Goal: Task Accomplishment & Management: Manage account settings

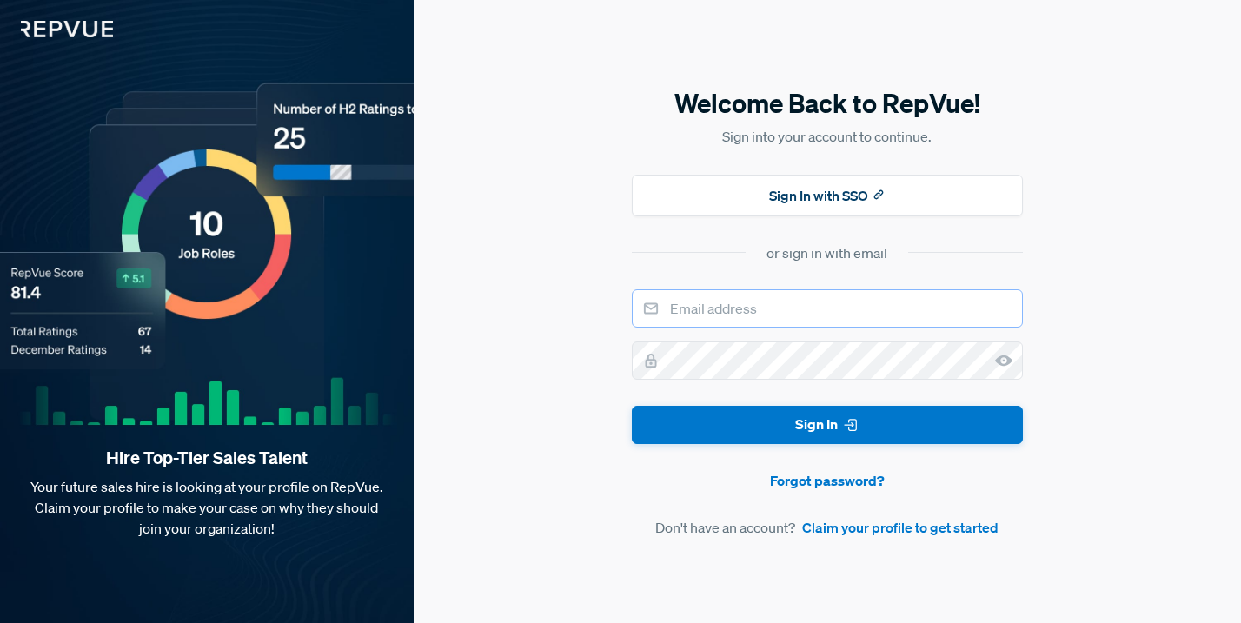
click at [760, 298] on input "email" at bounding box center [827, 308] width 391 height 38
type input "[PERSON_NAME][EMAIL_ADDRESS][PERSON_NAME][DOMAIN_NAME]"
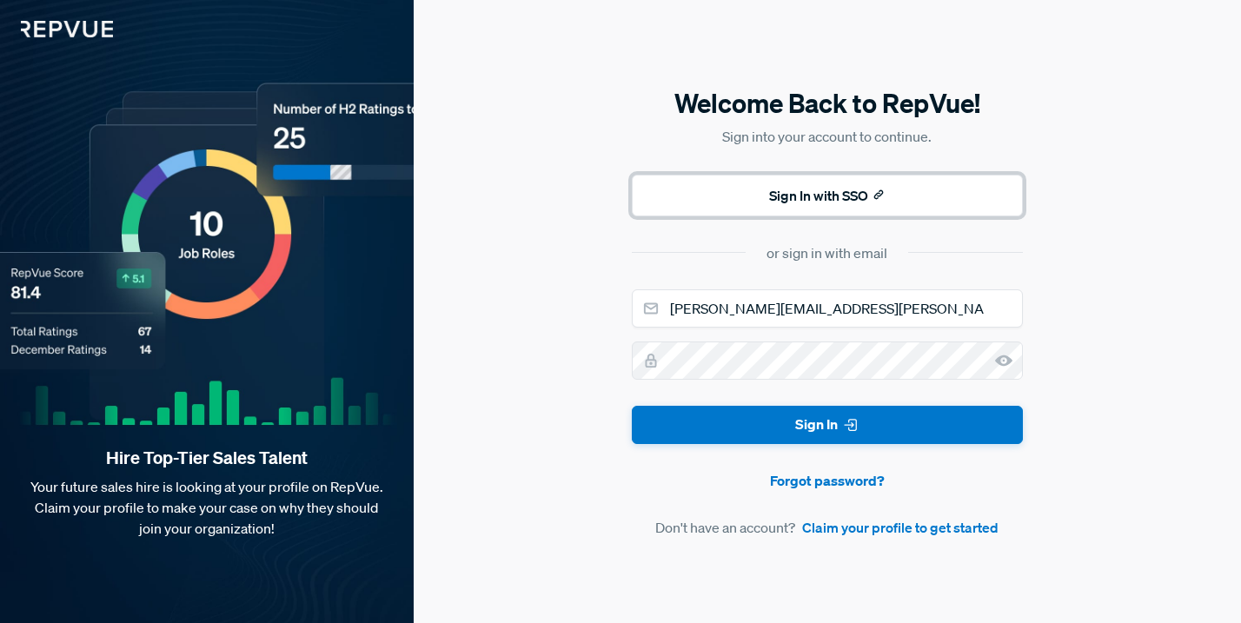
click at [833, 200] on button "Sign In with SSO" at bounding box center [827, 196] width 391 height 42
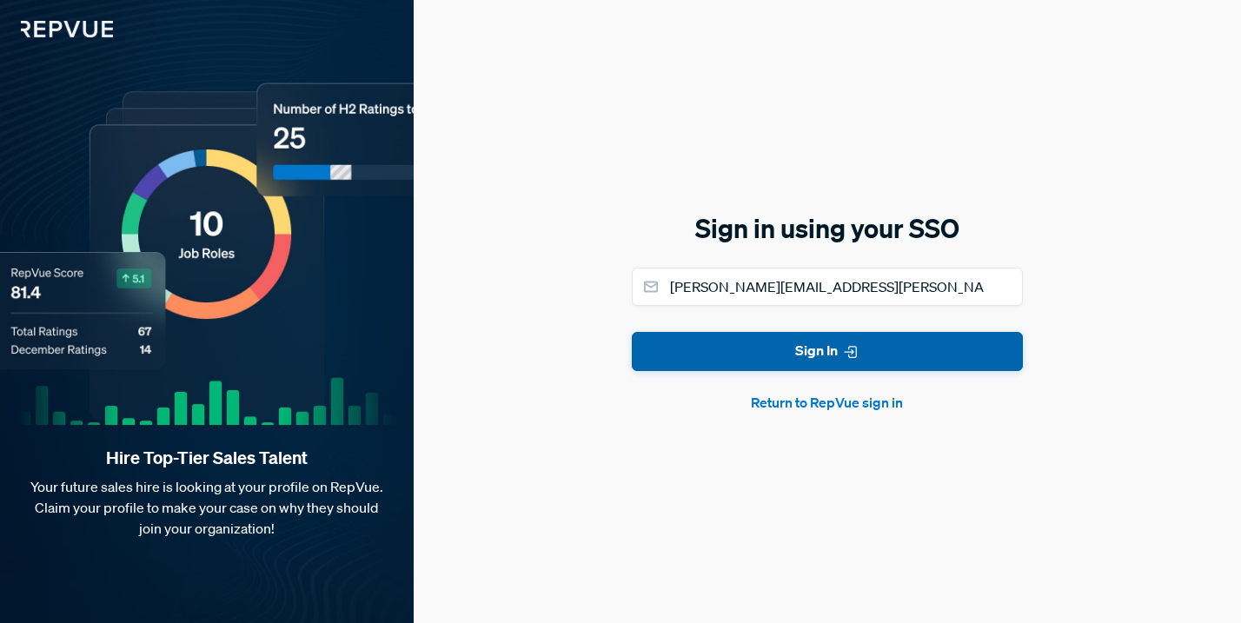
click at [824, 341] on button "Sign In" at bounding box center [827, 351] width 391 height 39
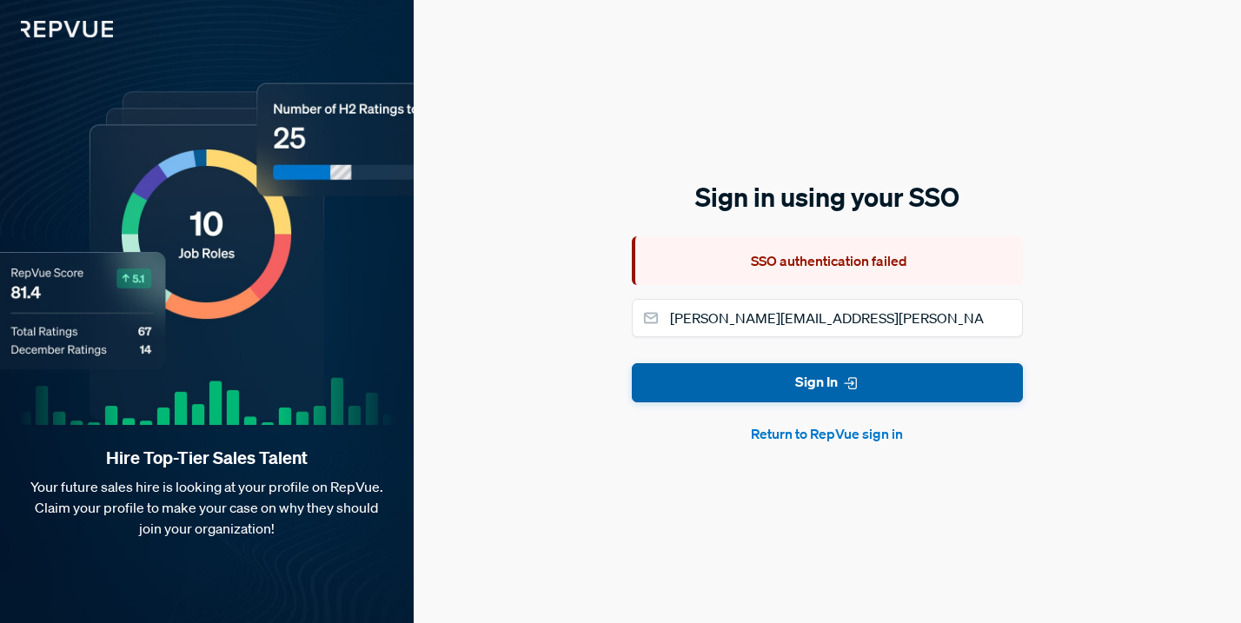
click at [820, 380] on button "Sign In" at bounding box center [827, 382] width 391 height 39
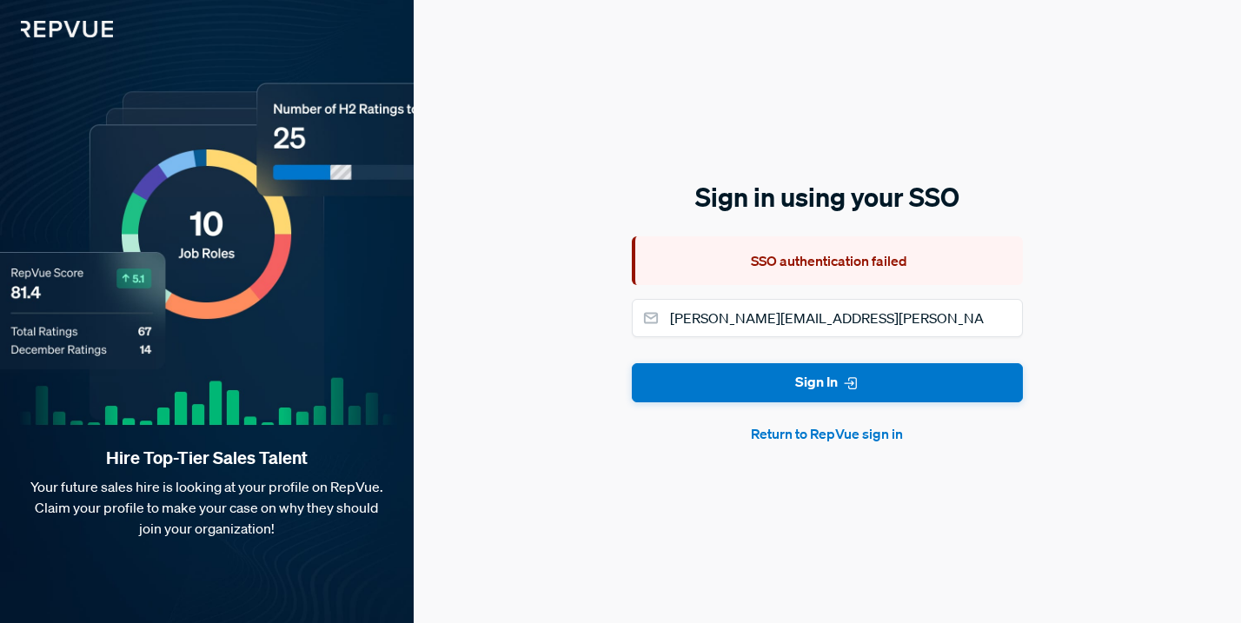
click at [820, 431] on button "Return to RepVue sign in" at bounding box center [827, 433] width 391 height 21
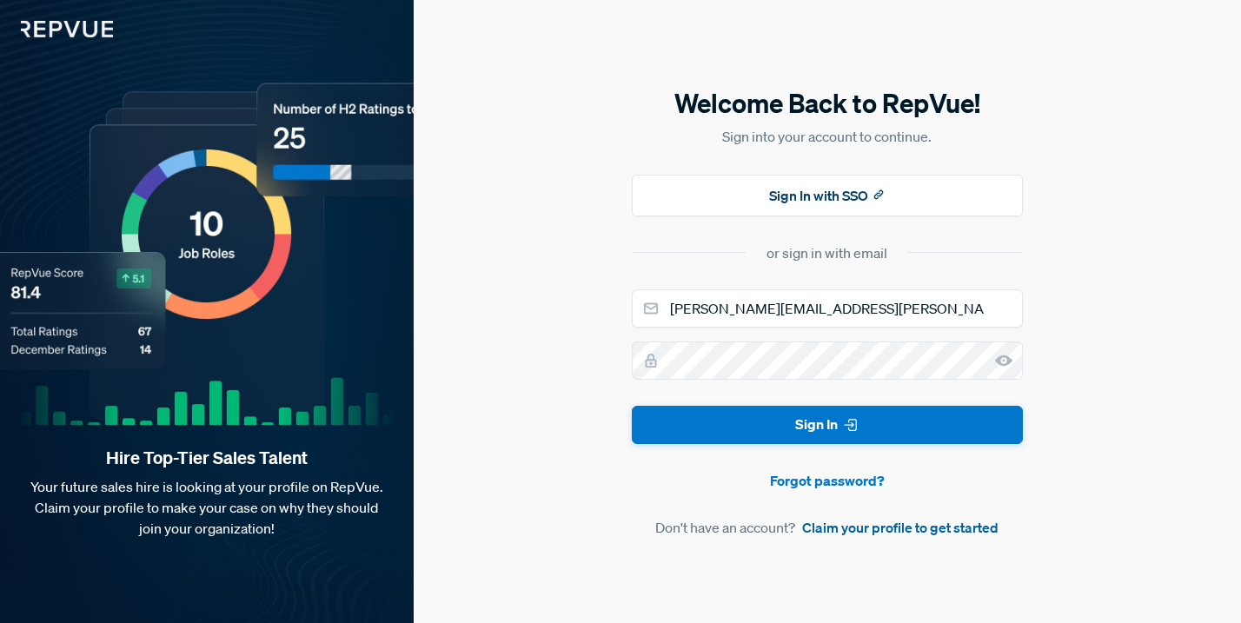
click at [846, 526] on link "Claim your profile to get started" at bounding box center [900, 527] width 196 height 21
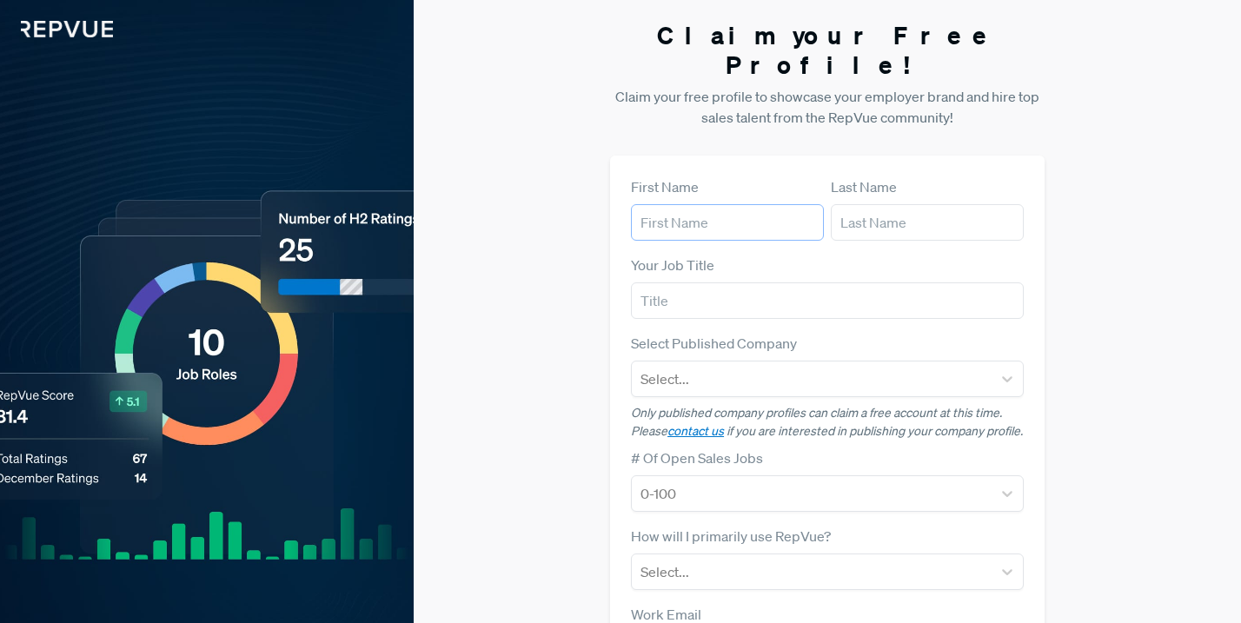
click at [732, 204] on input "text" at bounding box center [727, 222] width 193 height 37
type input "[PERSON_NAME]"
click at [868, 204] on input "text" at bounding box center [927, 222] width 193 height 37
type input "[PERSON_NAME]"
click at [715, 283] on input "text" at bounding box center [827, 301] width 393 height 37
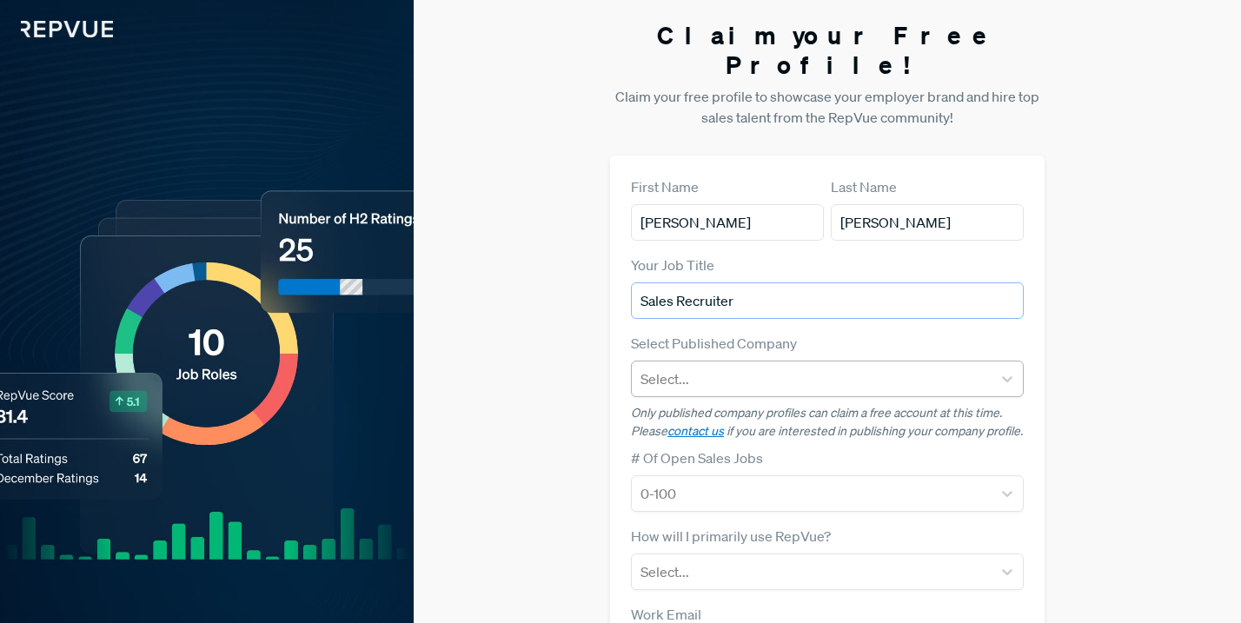
type input "Sales Recruiter"
click at [728, 367] on div at bounding box center [812, 379] width 343 height 24
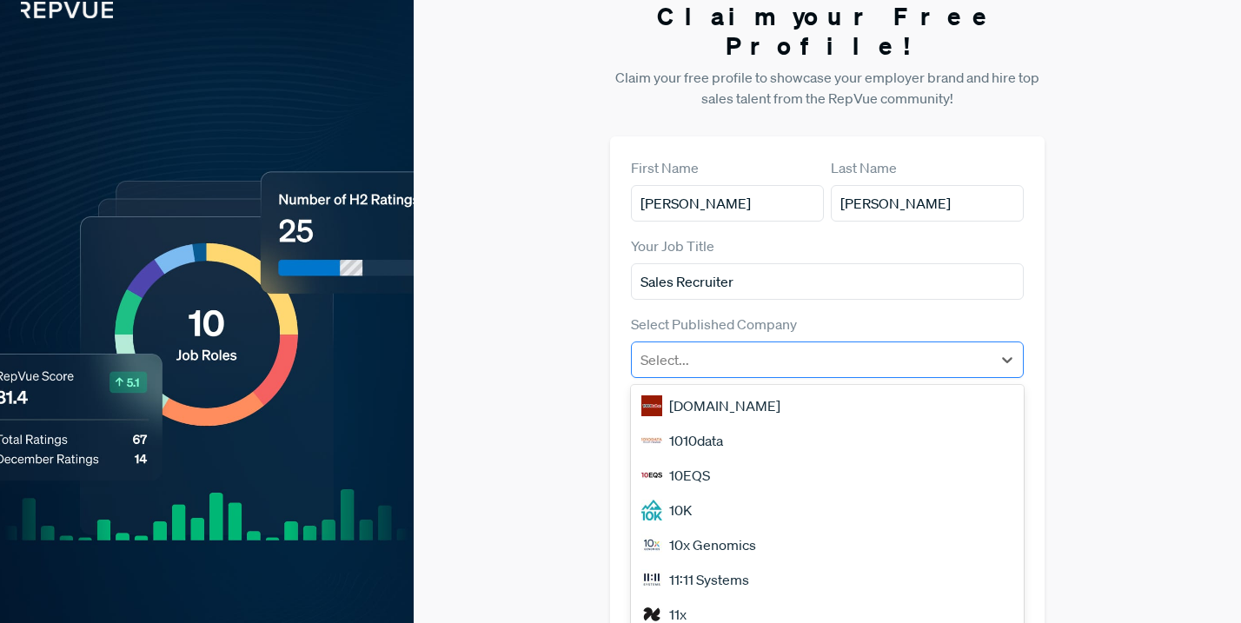
scroll to position [19, 0]
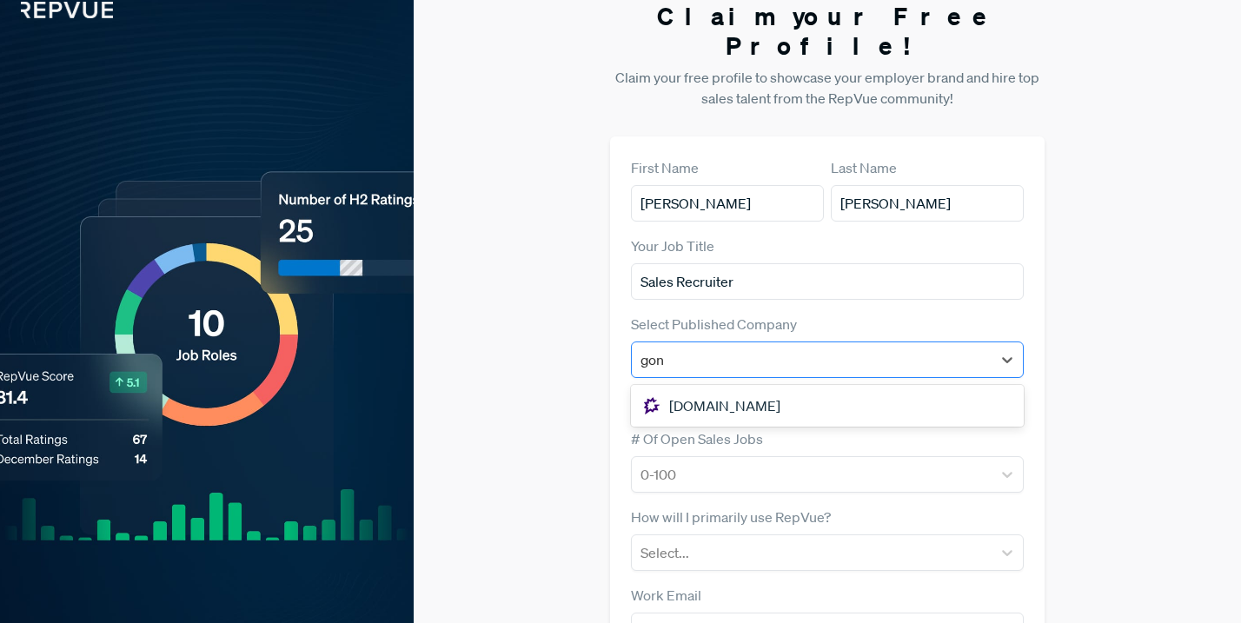
type input "gong"
click at [735, 389] on div "[DOMAIN_NAME]" at bounding box center [827, 406] width 393 height 35
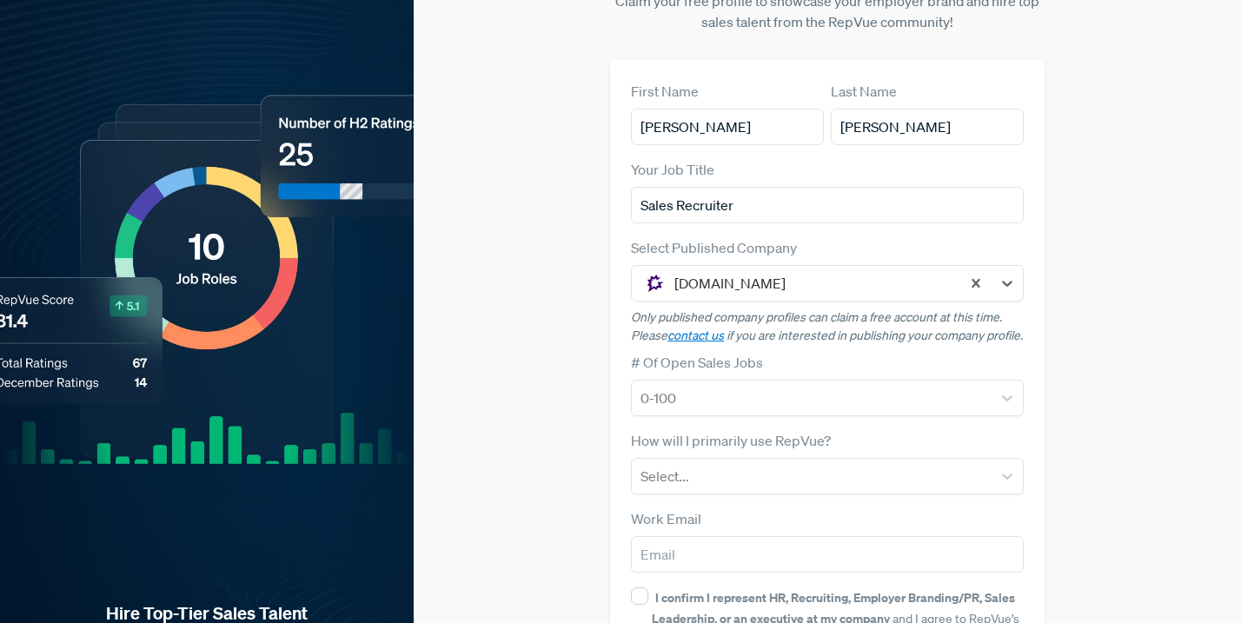
scroll to position [157, 0]
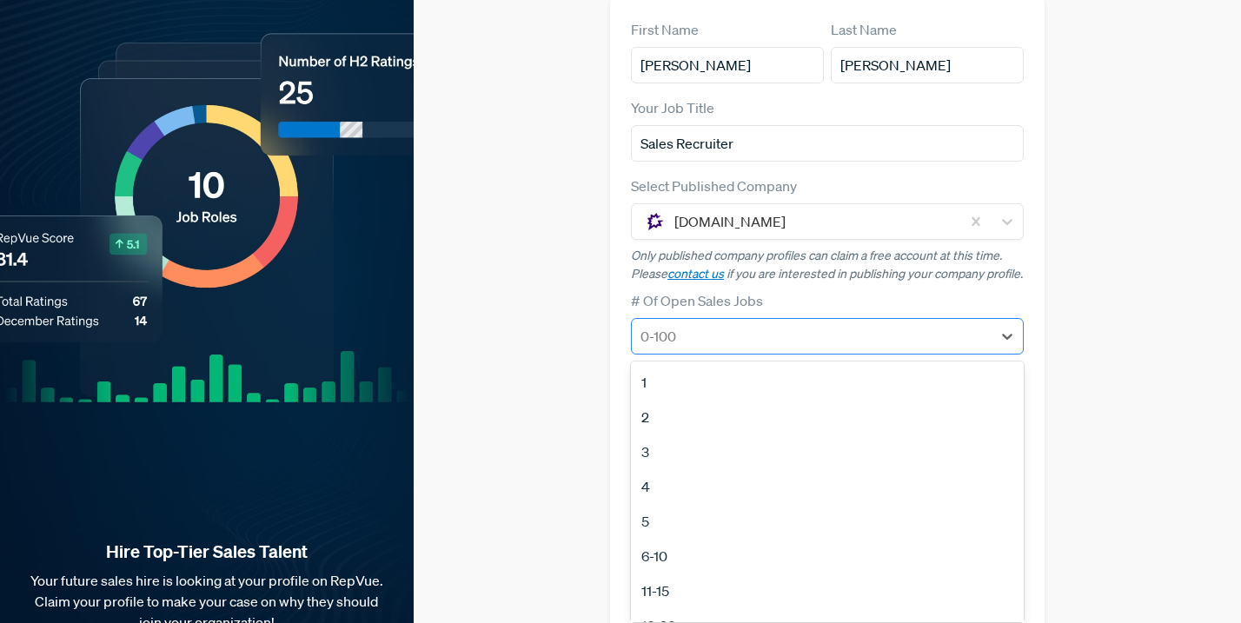
click at [752, 331] on div at bounding box center [812, 336] width 343 height 24
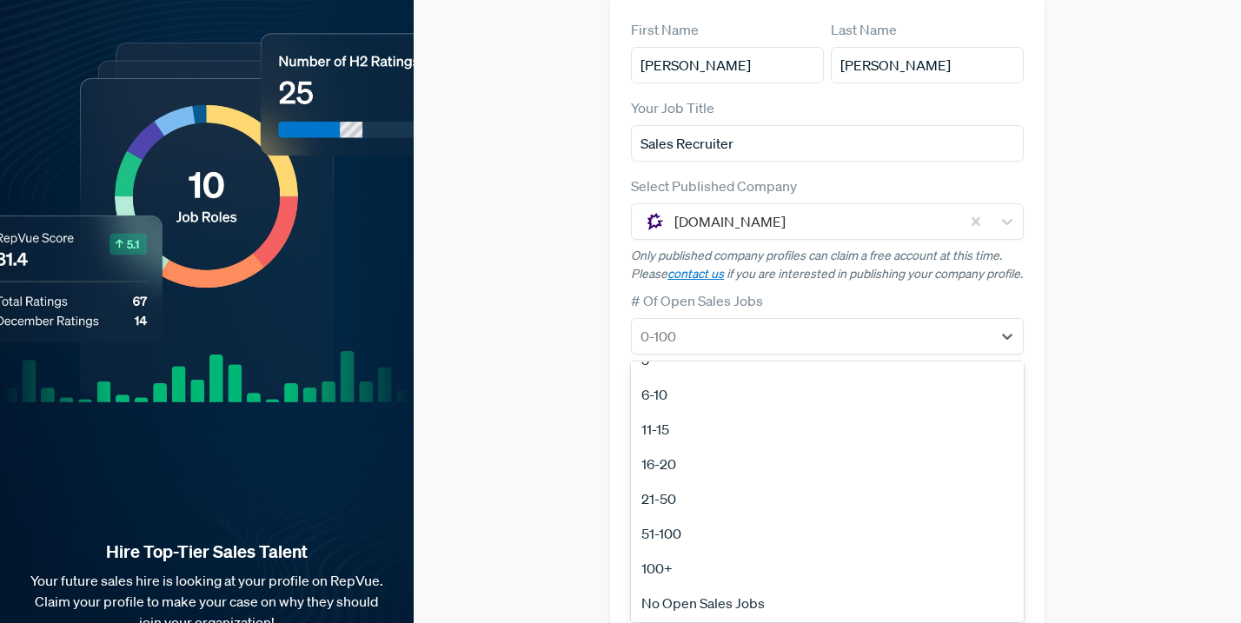
scroll to position [163, 0]
click at [664, 453] on div "16-20" at bounding box center [827, 462] width 393 height 35
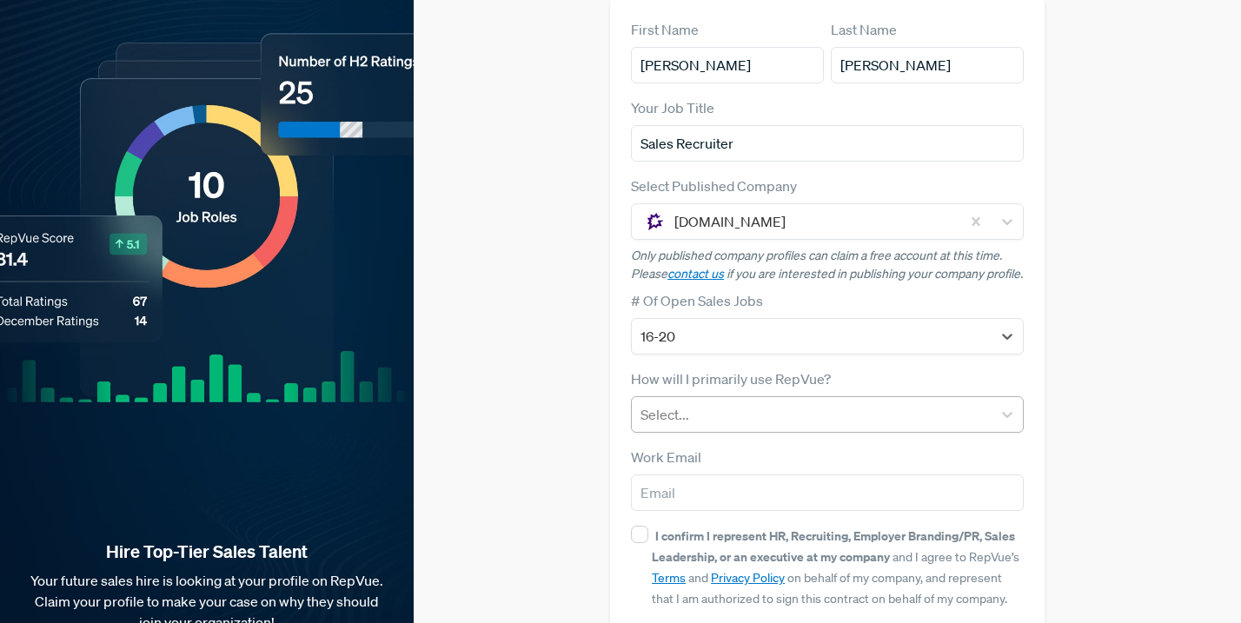
click at [682, 413] on div at bounding box center [812, 415] width 343 height 24
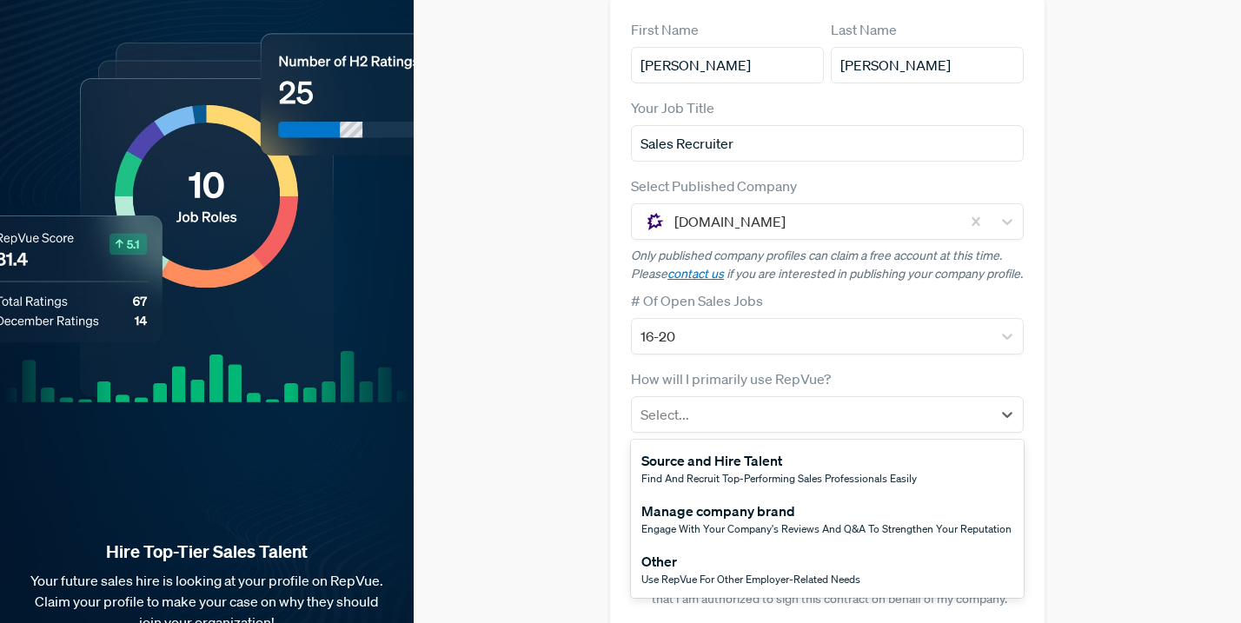
click at [693, 471] on span "Find and recruit top-performing sales professionals easily" at bounding box center [780, 478] width 276 height 15
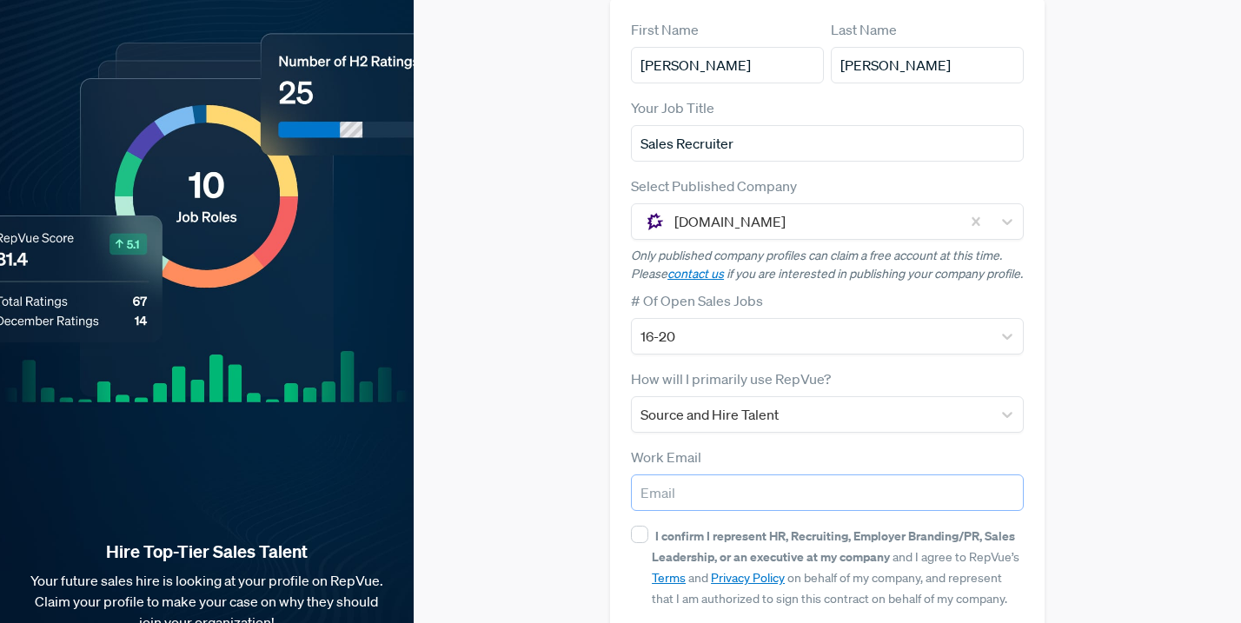
click at [689, 486] on input "email" at bounding box center [827, 493] width 393 height 37
type input "[PERSON_NAME][EMAIL_ADDRESS][PERSON_NAME][DOMAIN_NAME]"
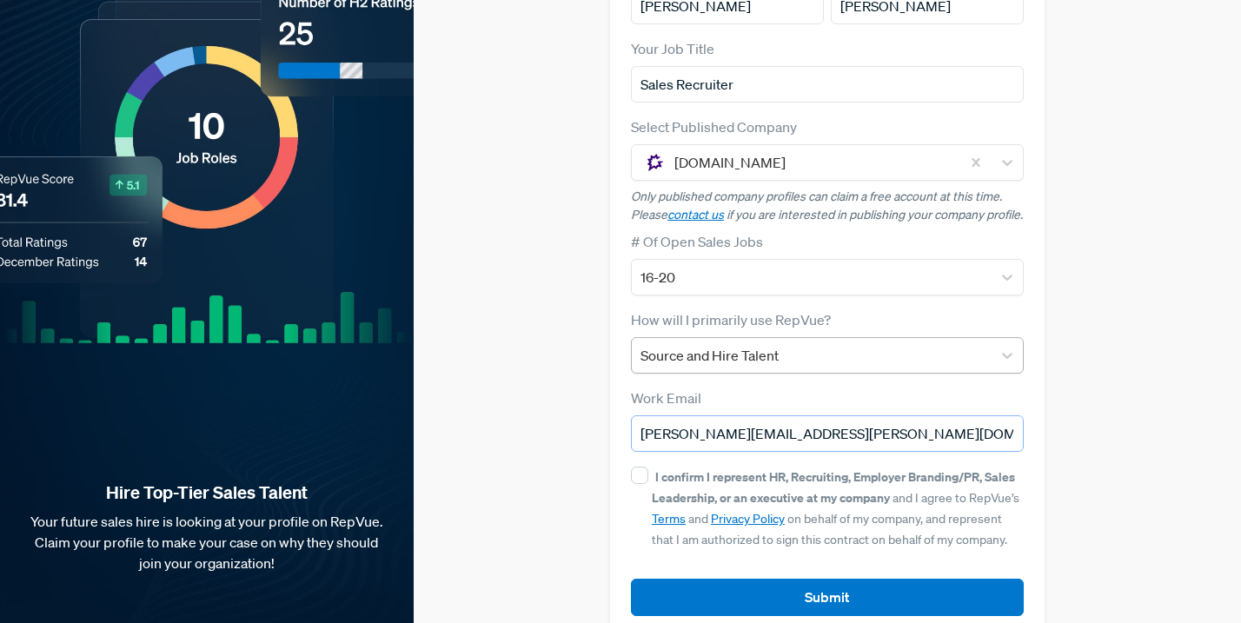
scroll to position [240, 0]
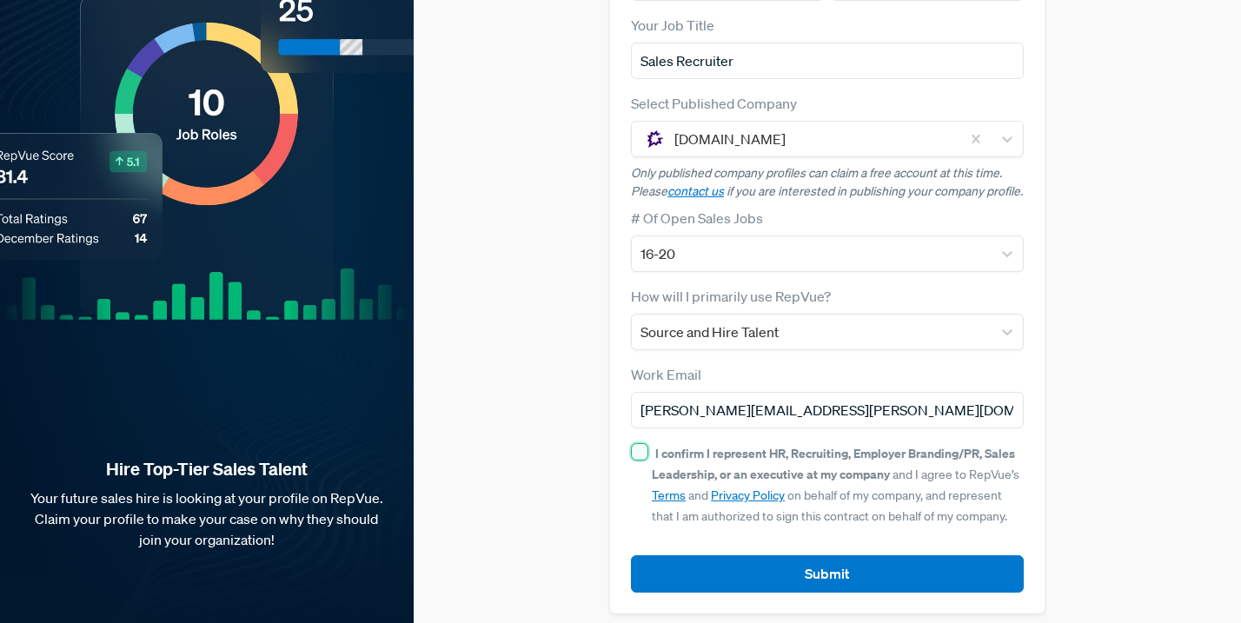
click at [639, 445] on input "I confirm I represent HR, Recruiting, Employer Branding/PR, Sales Leadership, o…" at bounding box center [639, 451] width 17 height 17
checkbox input "true"
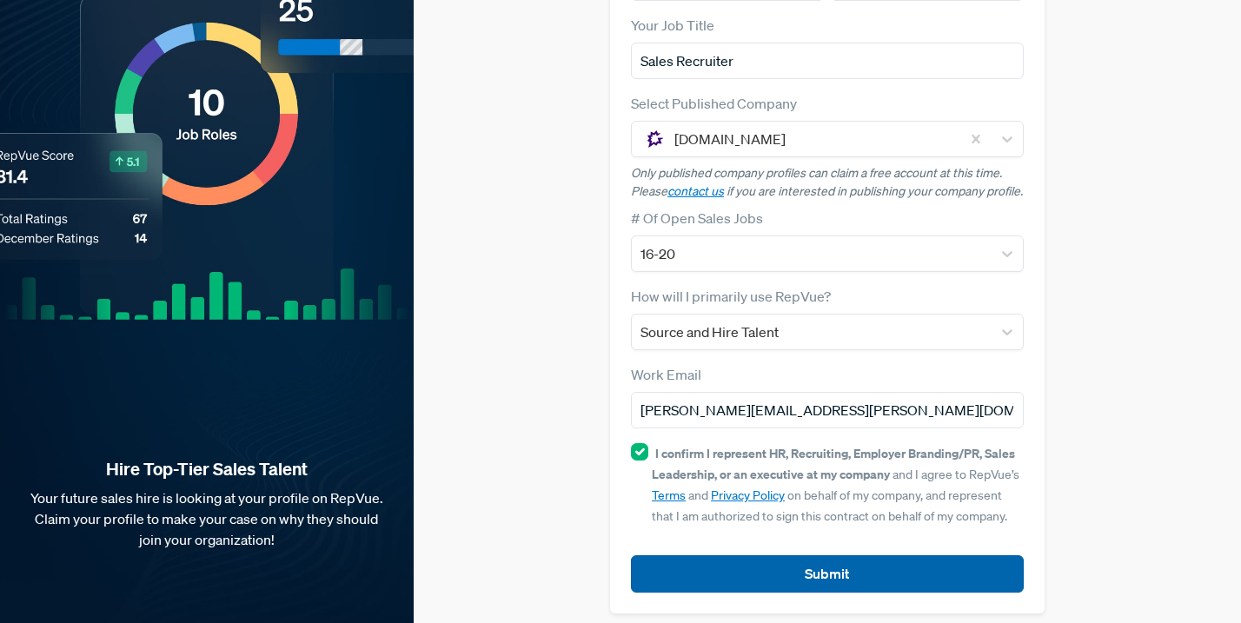
click at [805, 557] on button "Submit" at bounding box center [827, 574] width 393 height 37
click at [805, 567] on button "Submit" at bounding box center [827, 574] width 393 height 37
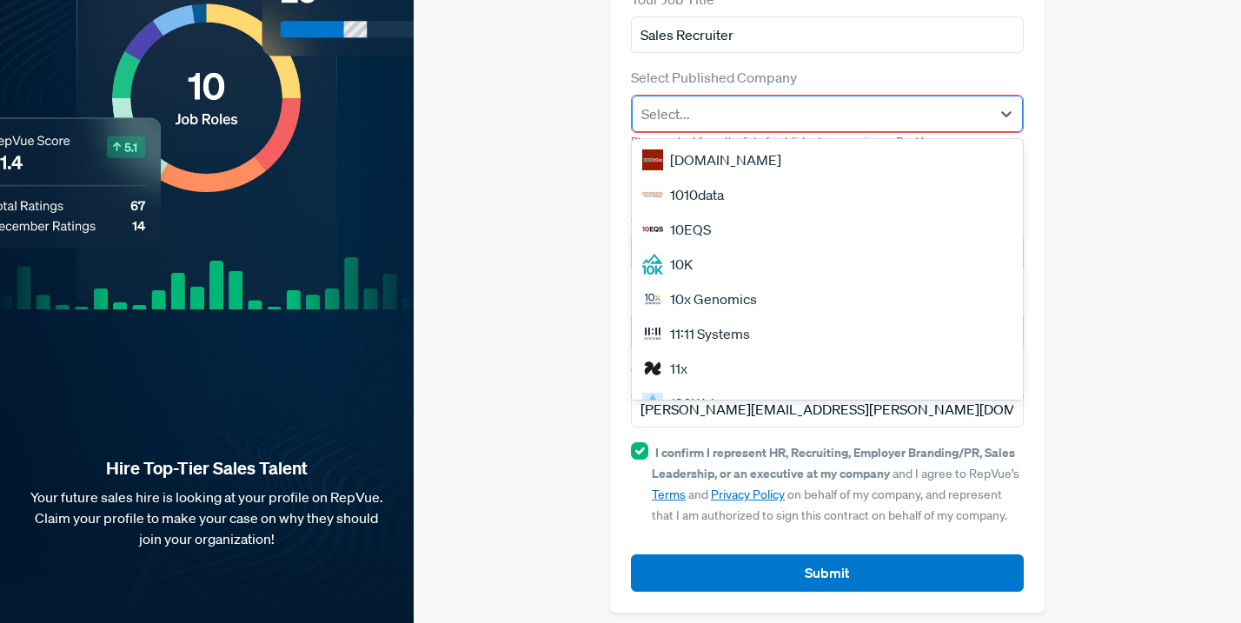
click at [813, 102] on div at bounding box center [812, 114] width 341 height 24
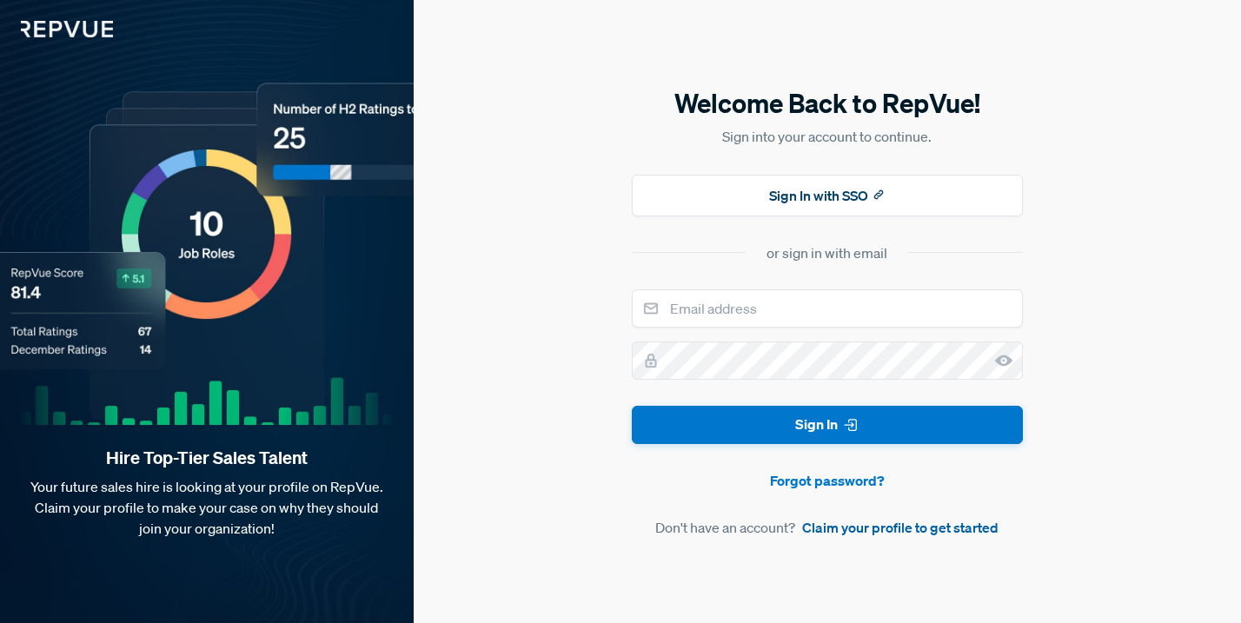
click at [905, 529] on link "Claim your profile to get started" at bounding box center [900, 527] width 196 height 21
click at [913, 529] on link "Claim your profile to get started" at bounding box center [900, 527] width 196 height 21
click at [793, 323] on input "email" at bounding box center [827, 308] width 391 height 38
type input "[EMAIL_ADDRESS][DOMAIN_NAME]"
click at [841, 481] on link "Forgot password?" at bounding box center [827, 480] width 391 height 21
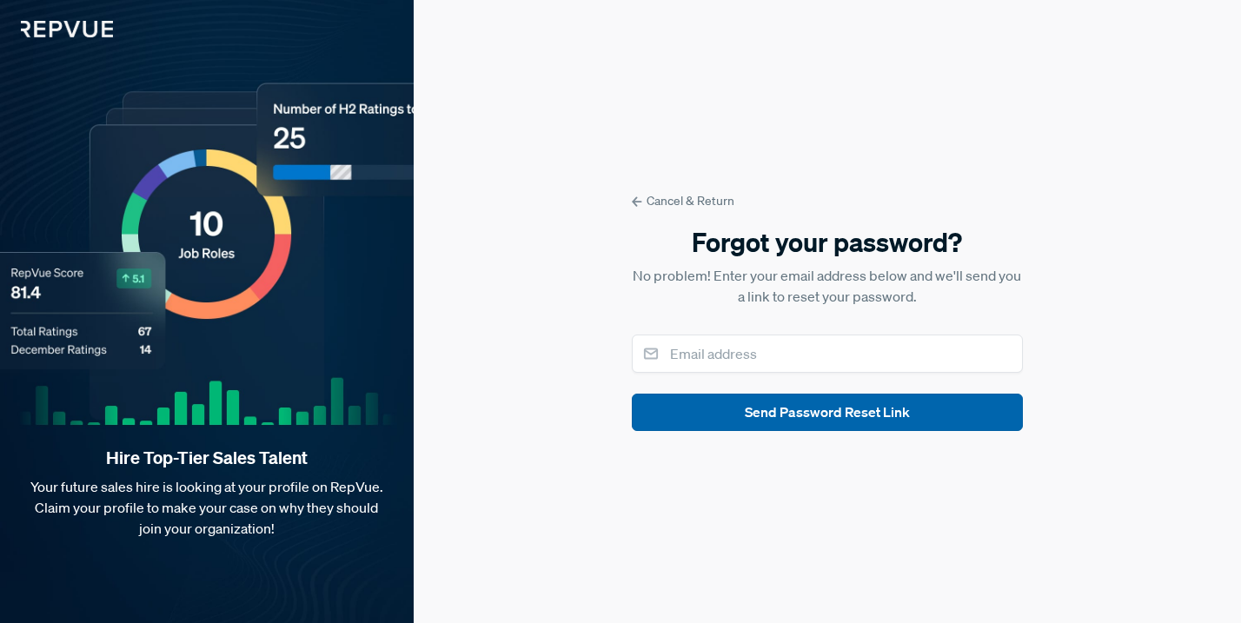
click at [797, 410] on button "Send Password Reset Link" at bounding box center [827, 412] width 391 height 37
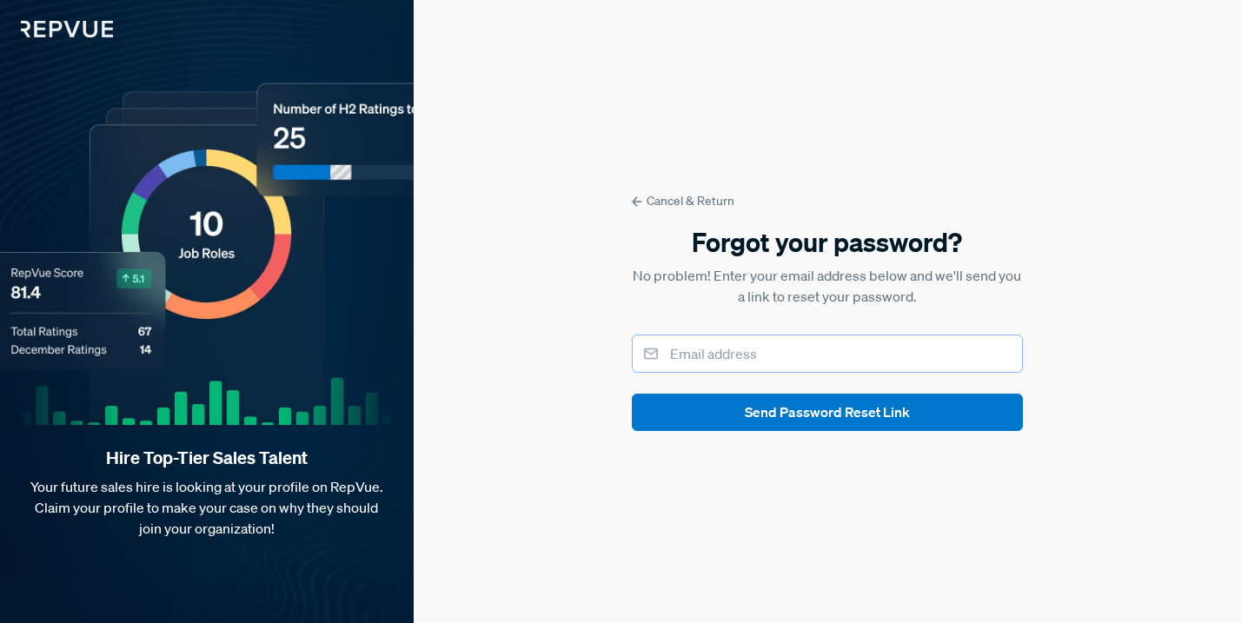
click at [740, 341] on input "email" at bounding box center [827, 354] width 391 height 38
type input "[EMAIL_ADDRESS][DOMAIN_NAME]"
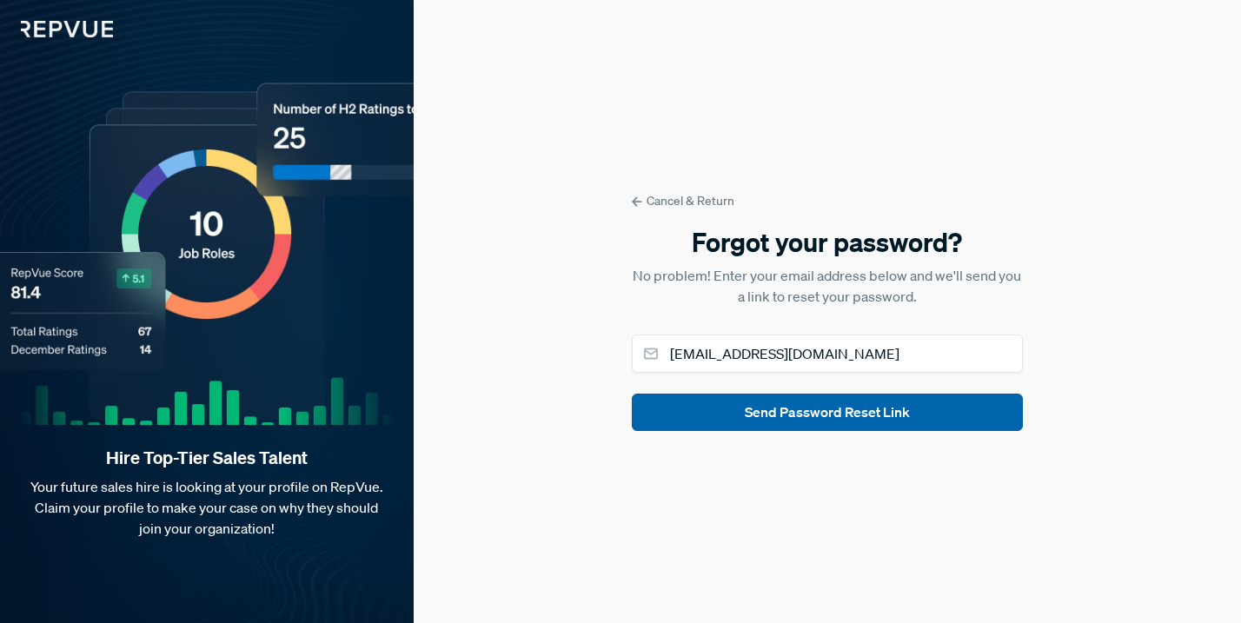
click at [794, 423] on button "Send Password Reset Link" at bounding box center [827, 412] width 391 height 37
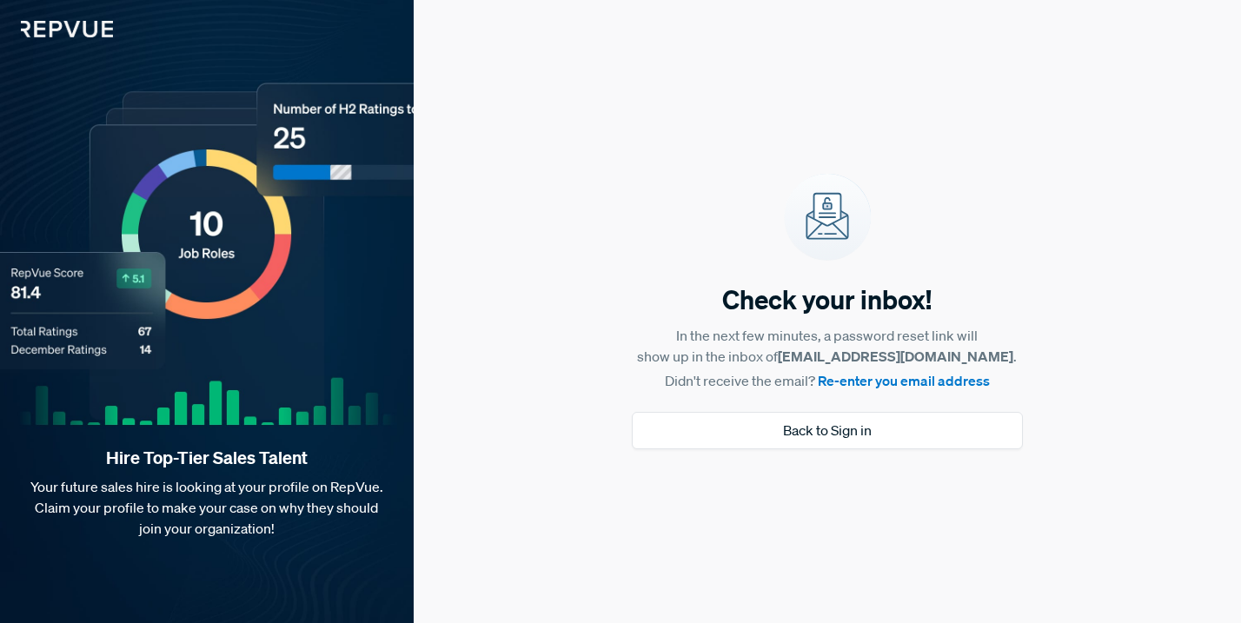
click at [876, 384] on link "Re-enter you email address" at bounding box center [904, 380] width 172 height 17
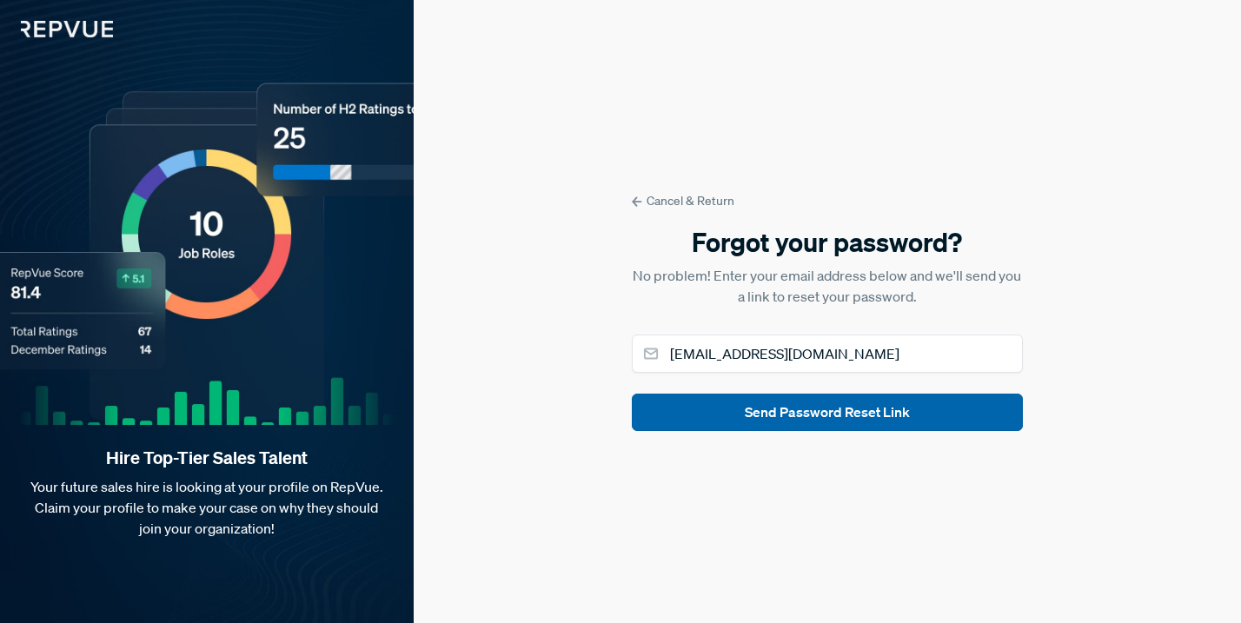
click at [819, 416] on button "Send Password Reset Link" at bounding box center [827, 412] width 391 height 37
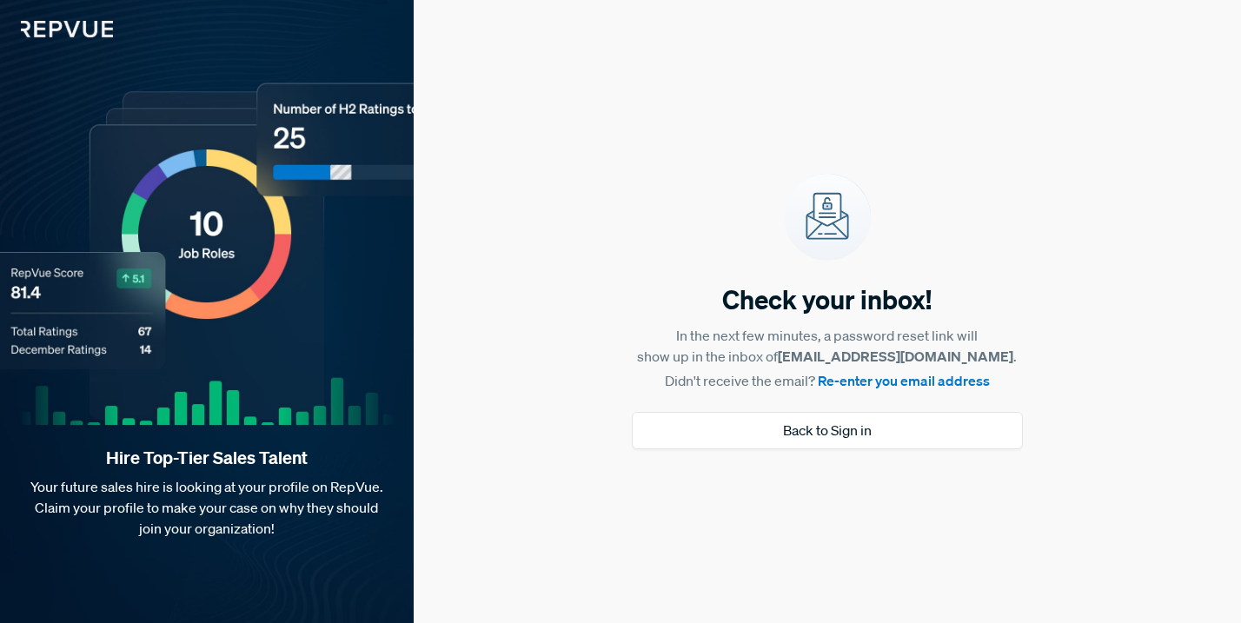
click at [893, 380] on link "Re-enter you email address" at bounding box center [904, 380] width 172 height 17
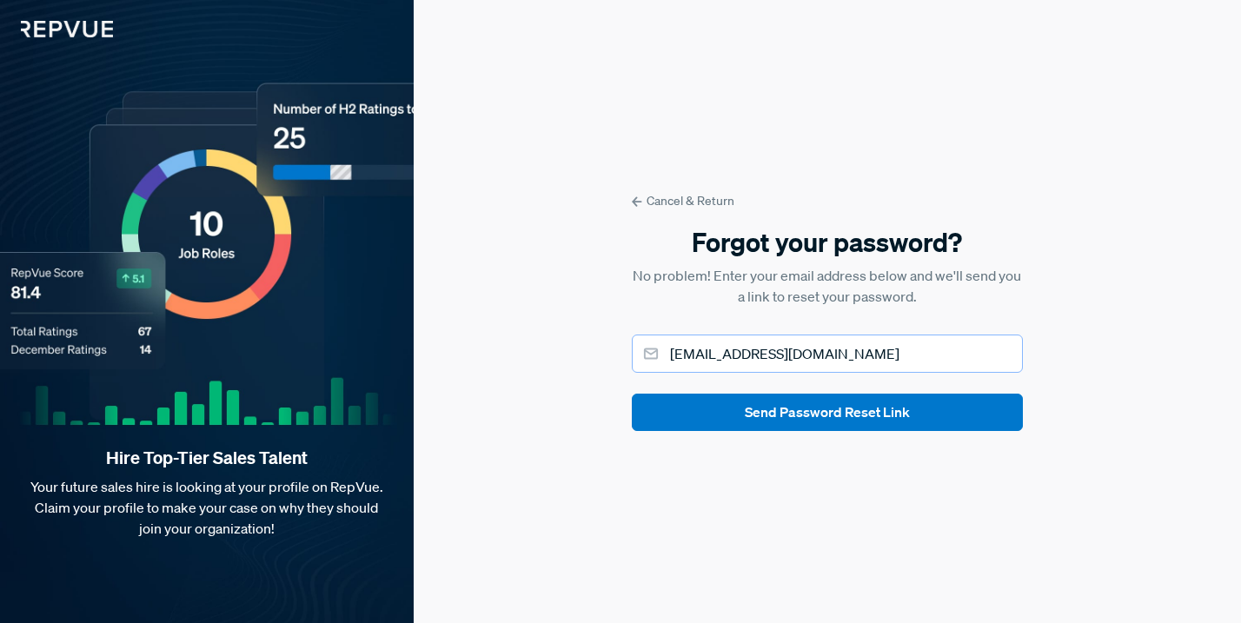
click at [829, 356] on input "[EMAIL_ADDRESS][DOMAIN_NAME]" at bounding box center [827, 354] width 391 height 38
type input "[PERSON_NAME][EMAIL_ADDRESS][PERSON_NAME][DOMAIN_NAME]"
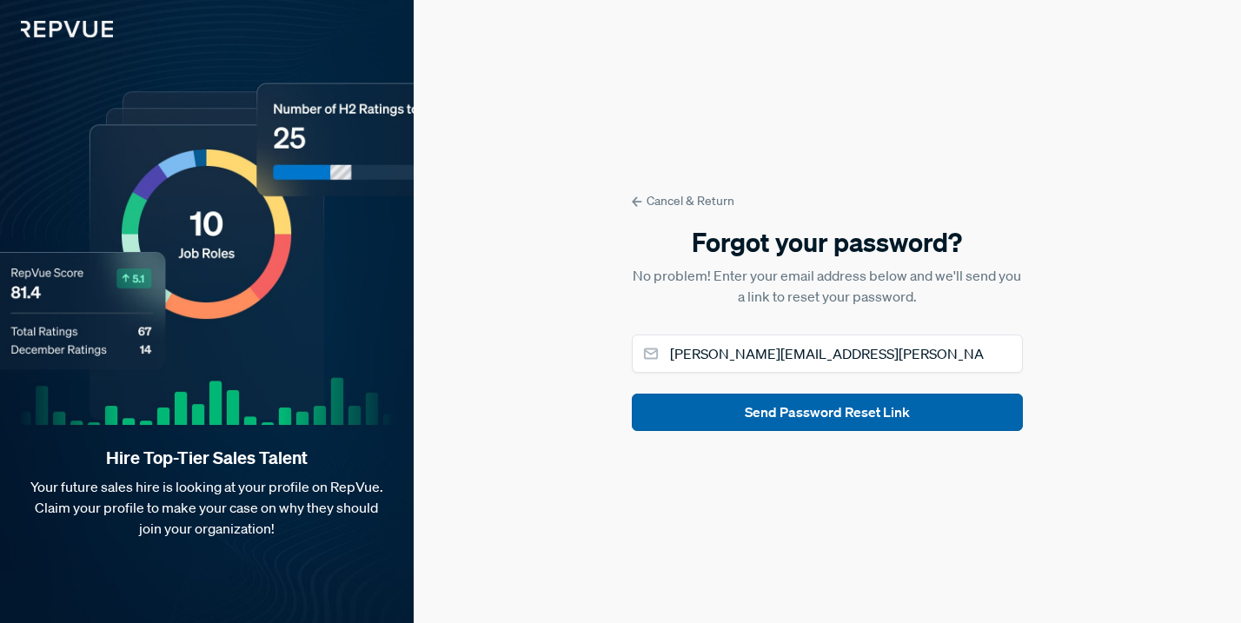
click at [850, 416] on button "Send Password Reset Link" at bounding box center [827, 412] width 391 height 37
